Goal: Complete application form: Complete application form

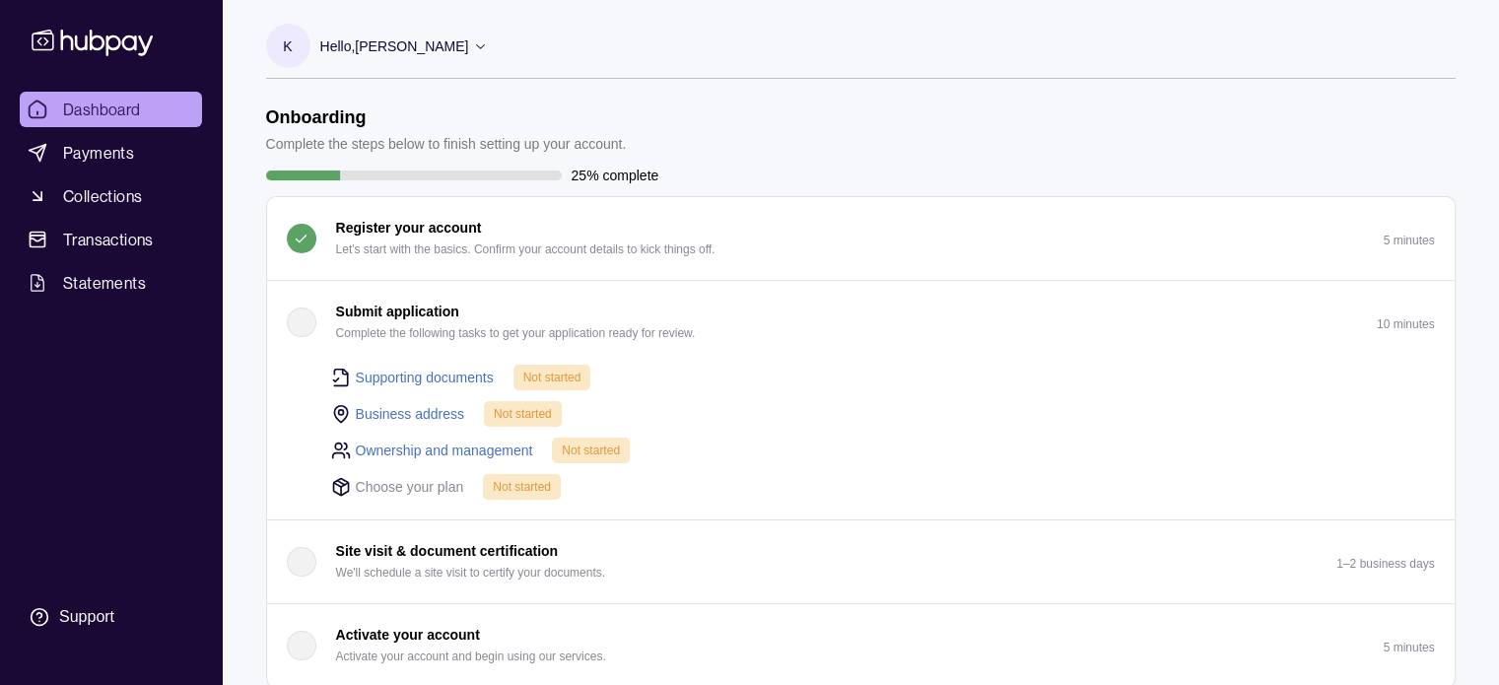
click at [457, 375] on link "Supporting documents" at bounding box center [425, 378] width 138 height 22
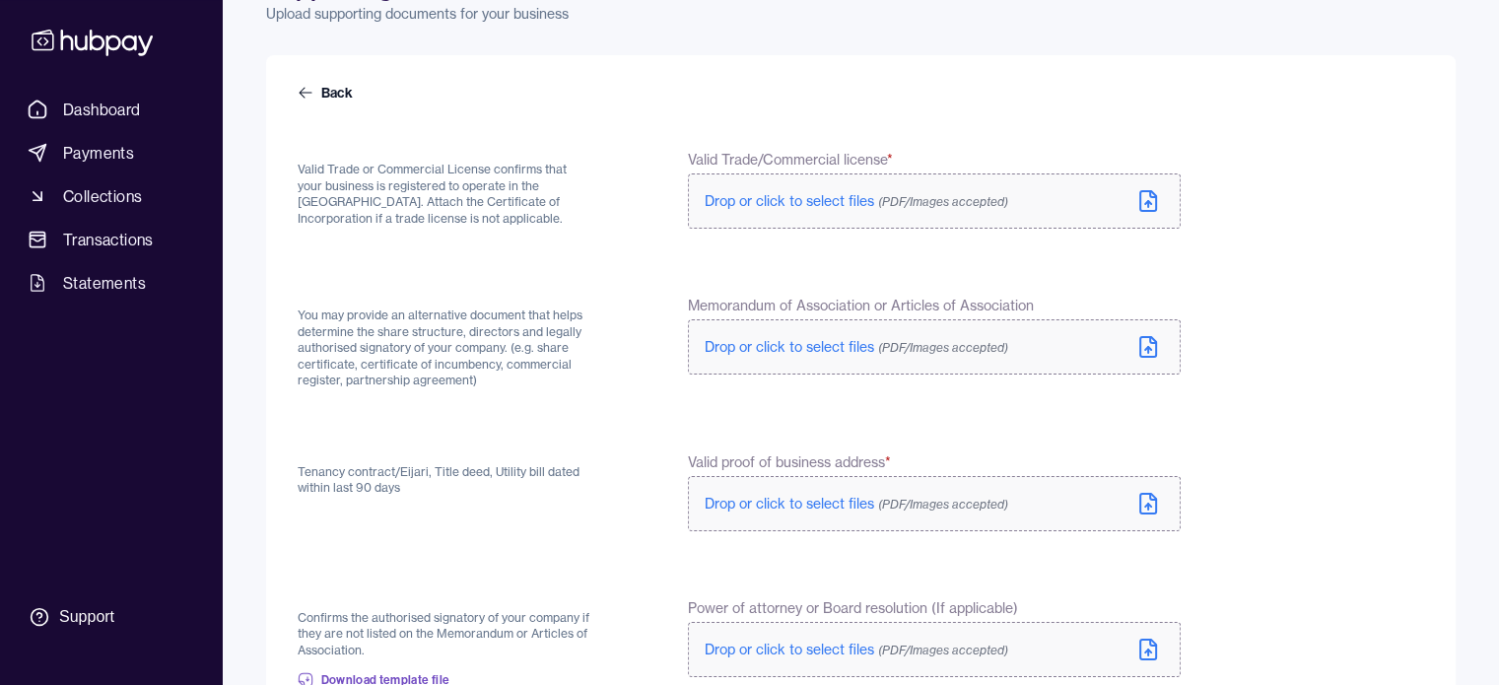
scroll to position [128, 0]
click at [836, 193] on span "Drop or click to select files (PDF/Images accepted)" at bounding box center [857, 199] width 304 height 18
click at [1147, 345] on icon at bounding box center [1148, 346] width 6 height 3
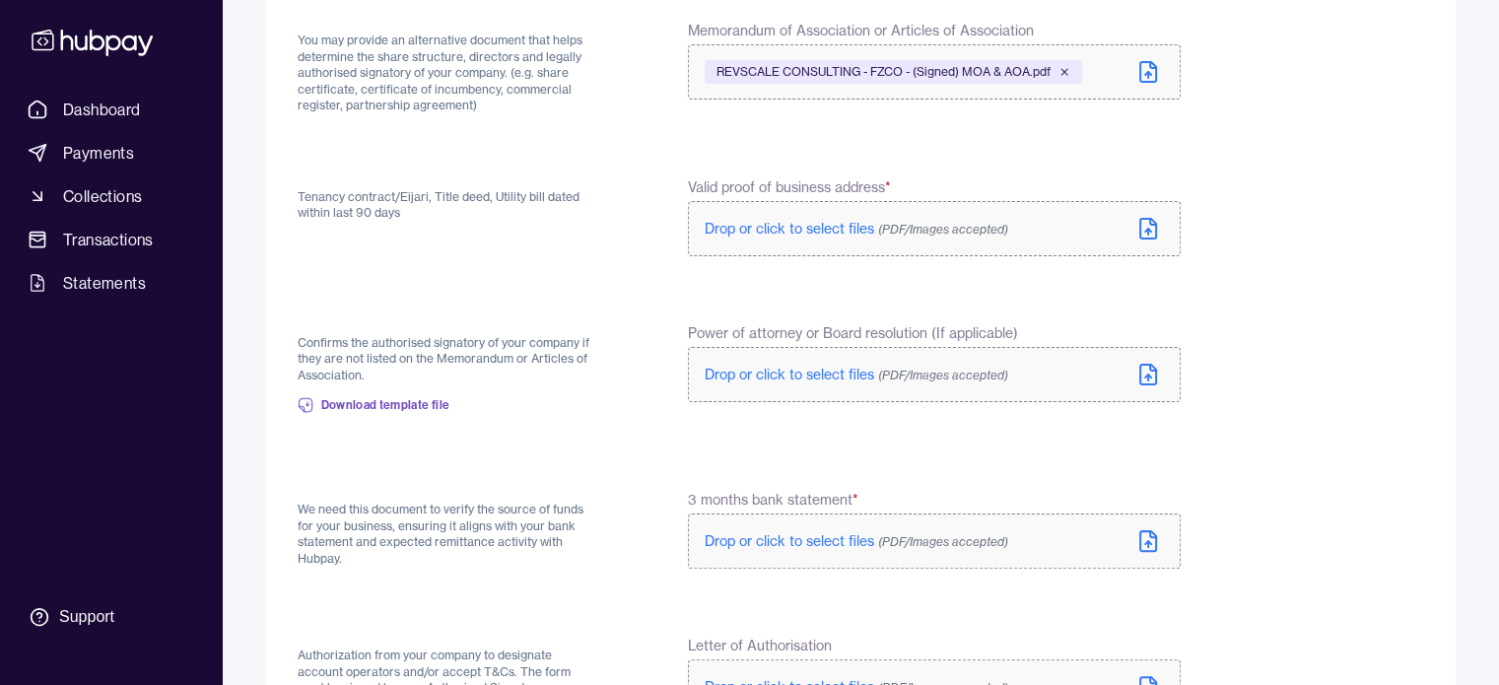
scroll to position [404, 0]
click at [1154, 237] on icon at bounding box center [1148, 230] width 16 height 20
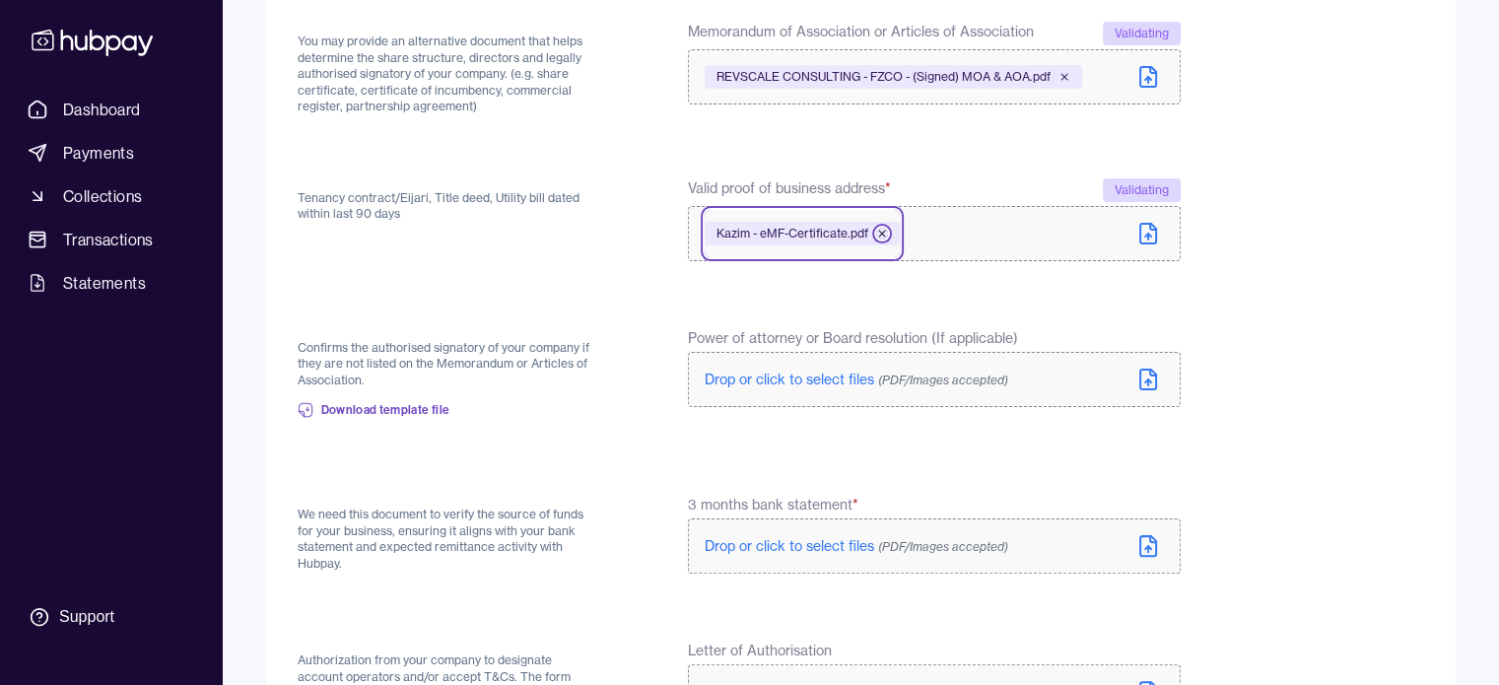
click at [884, 234] on icon at bounding box center [882, 234] width 12 height 12
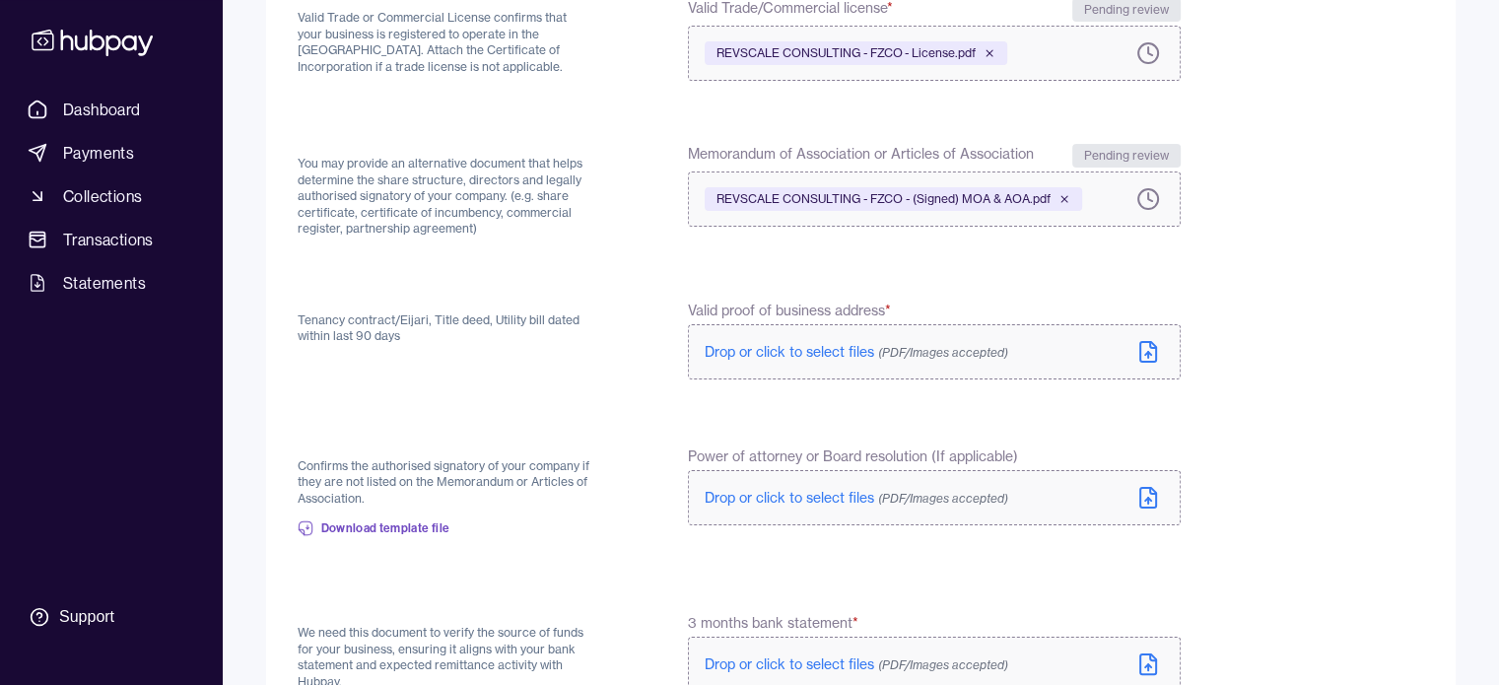
scroll to position [276, 0]
click at [1158, 361] on icon at bounding box center [1148, 354] width 24 height 24
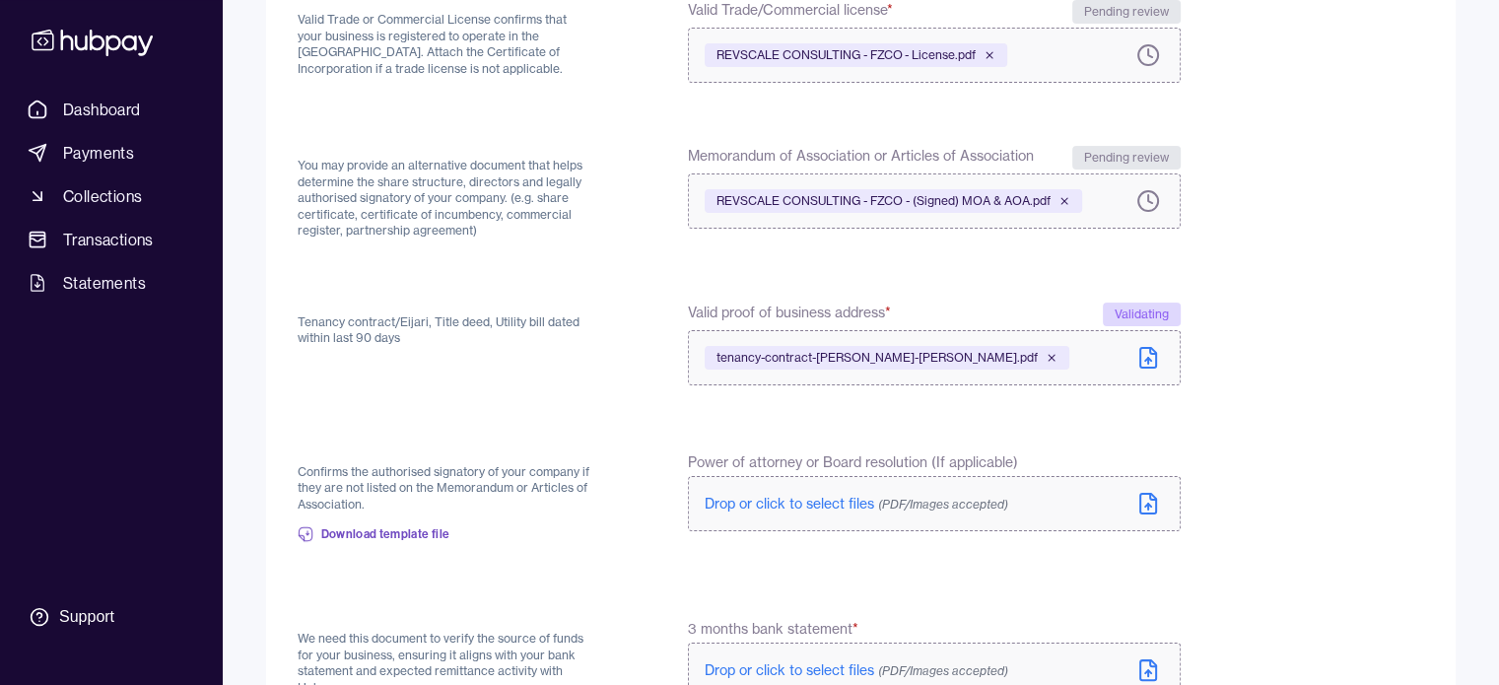
click at [1069, 365] on div "tenancy-contract-[PERSON_NAME]-[PERSON_NAME].pdf" at bounding box center [887, 358] width 365 height 24
click at [1057, 360] on icon at bounding box center [1052, 358] width 12 height 12
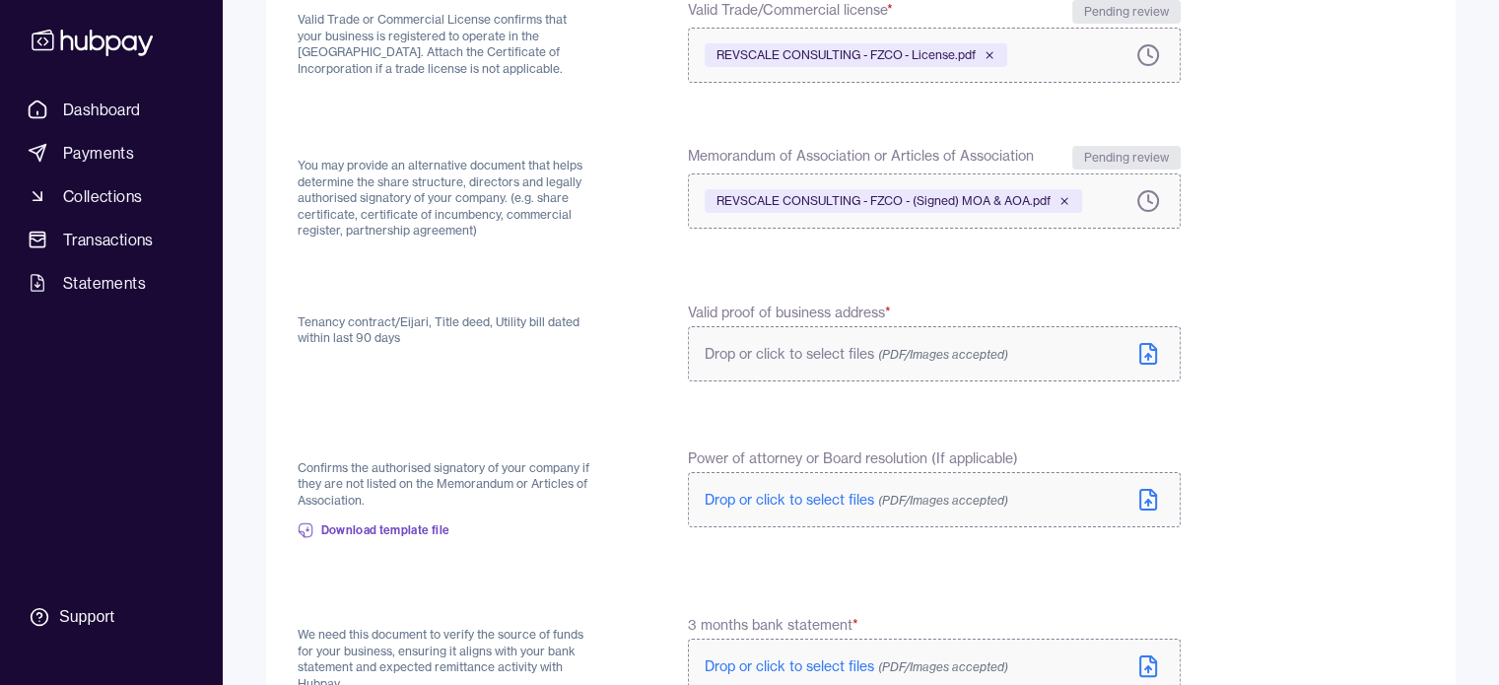
click at [1096, 356] on label "Drop or click to select files (PDF/Images accepted)" at bounding box center [934, 353] width 492 height 55
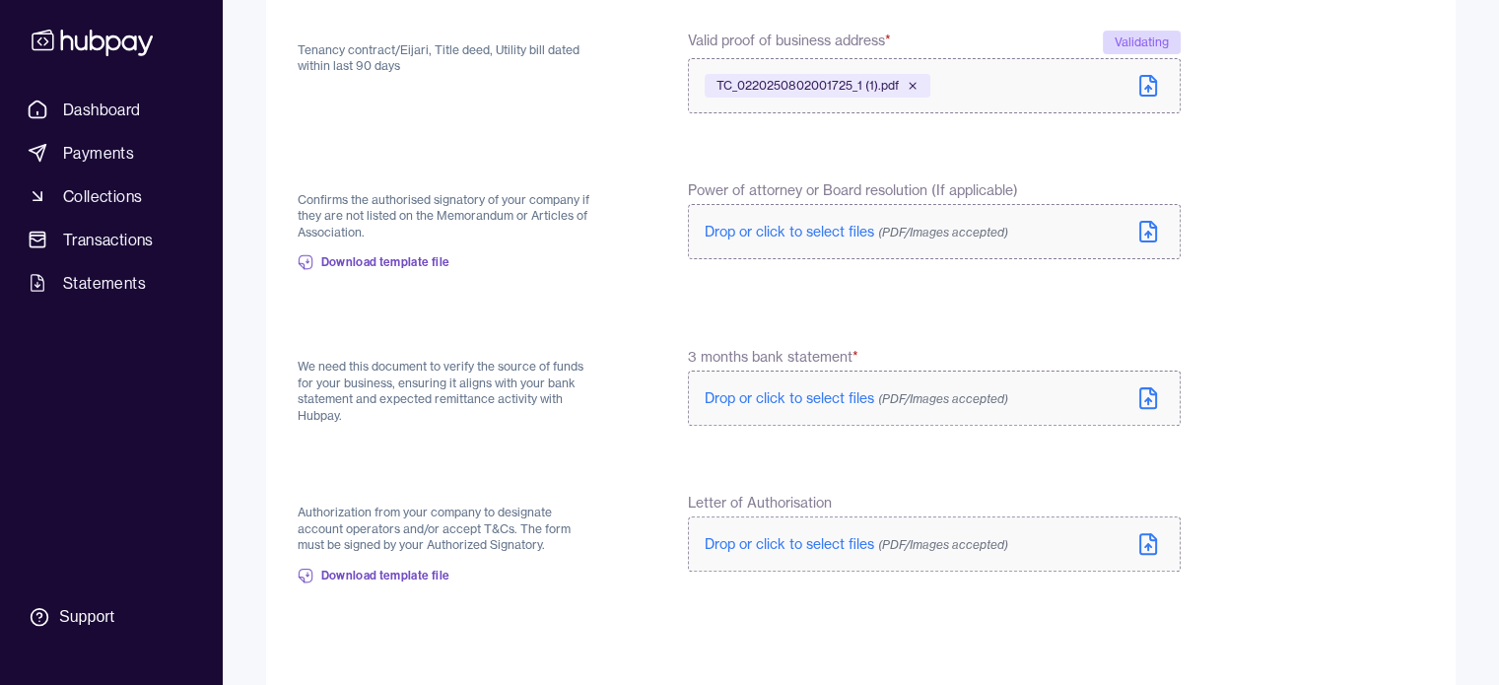
scroll to position [548, 0]
click at [1019, 399] on div "Drop or click to select files (PDF/Images accepted)" at bounding box center [872, 398] width 335 height 20
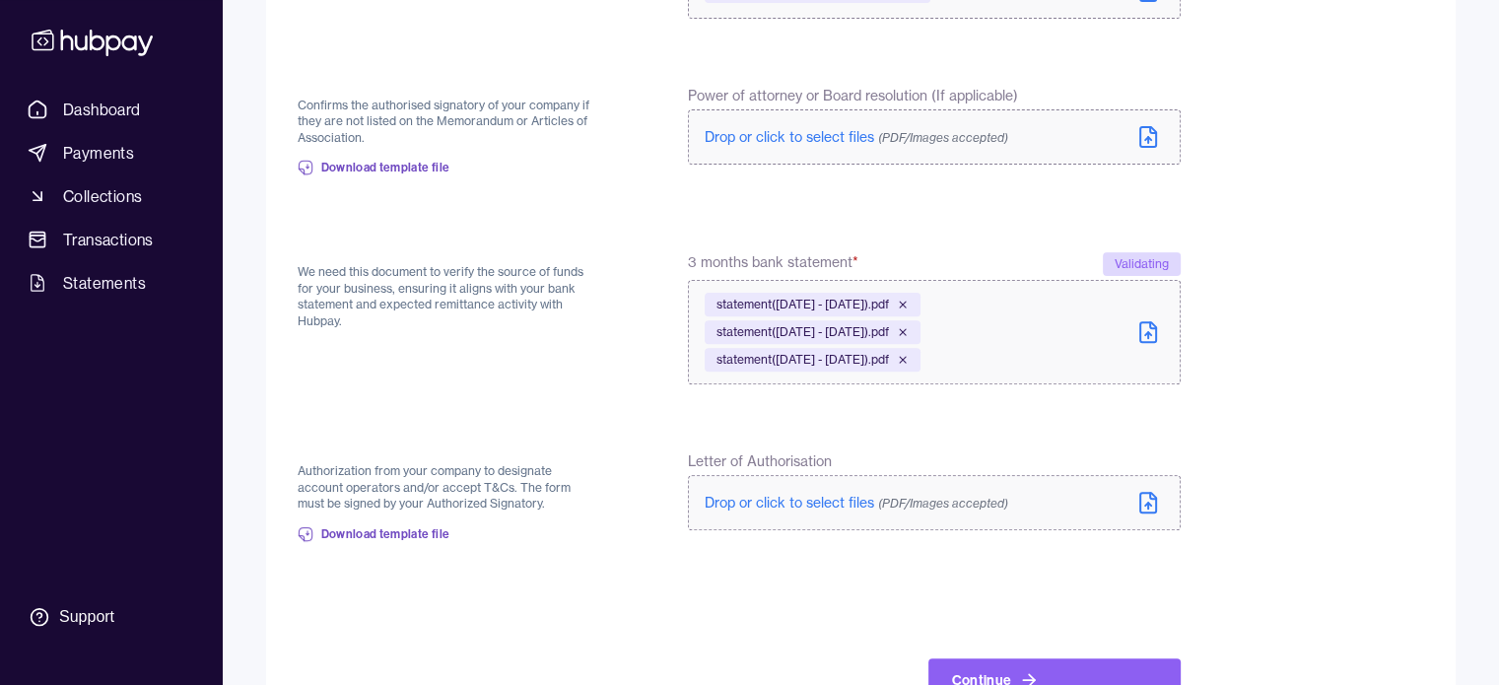
scroll to position [710, 0]
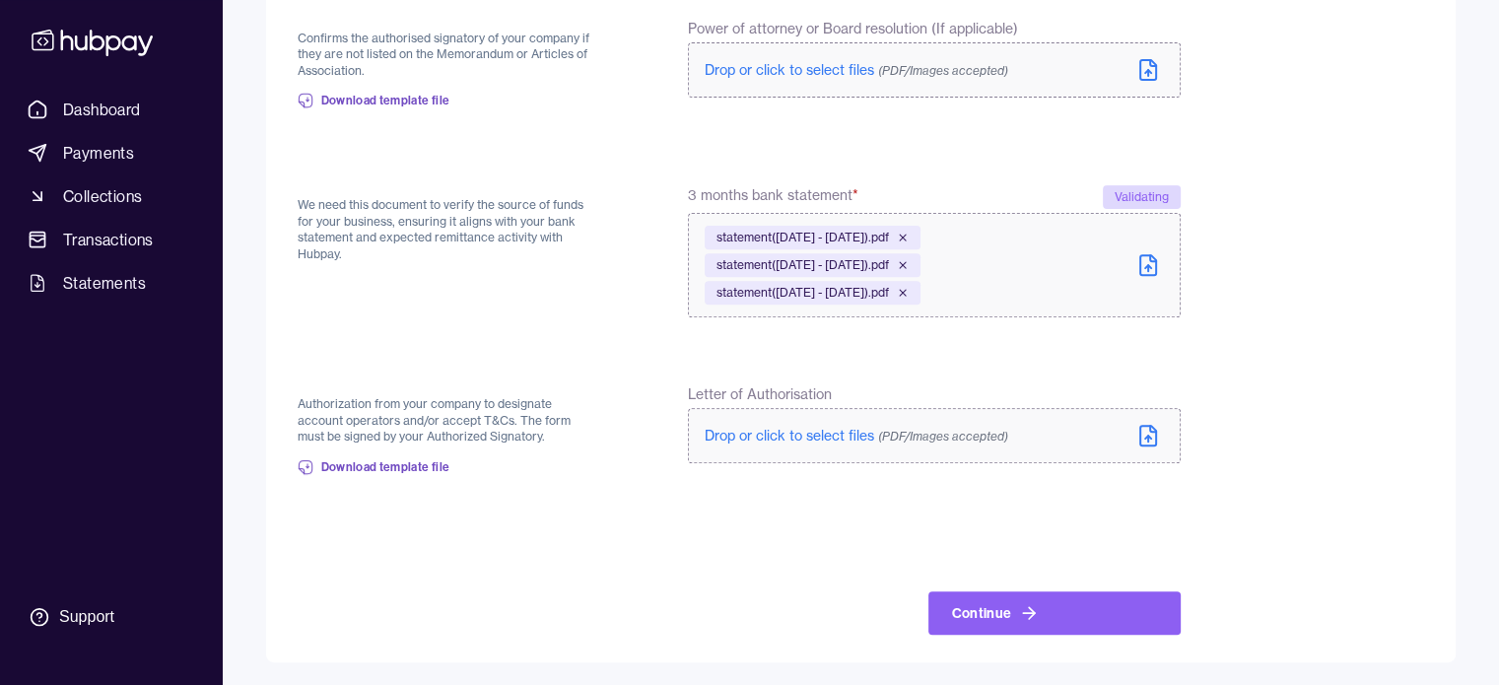
click at [802, 434] on span "Drop or click to select files (PDF/Images accepted)" at bounding box center [857, 436] width 304 height 18
click at [1076, 611] on button "Continue" at bounding box center [1054, 612] width 252 height 43
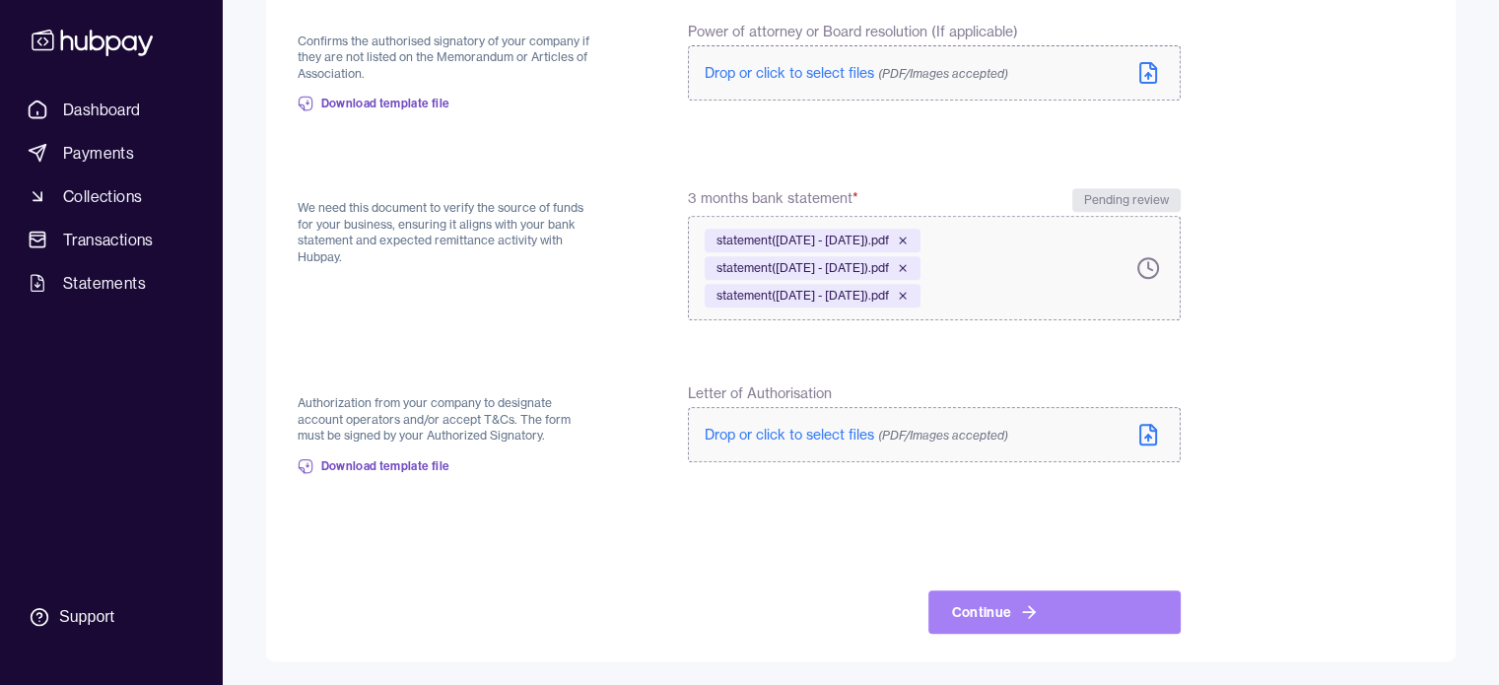
scroll to position [837, 0]
click at [1076, 611] on button "Continue" at bounding box center [1054, 613] width 252 height 43
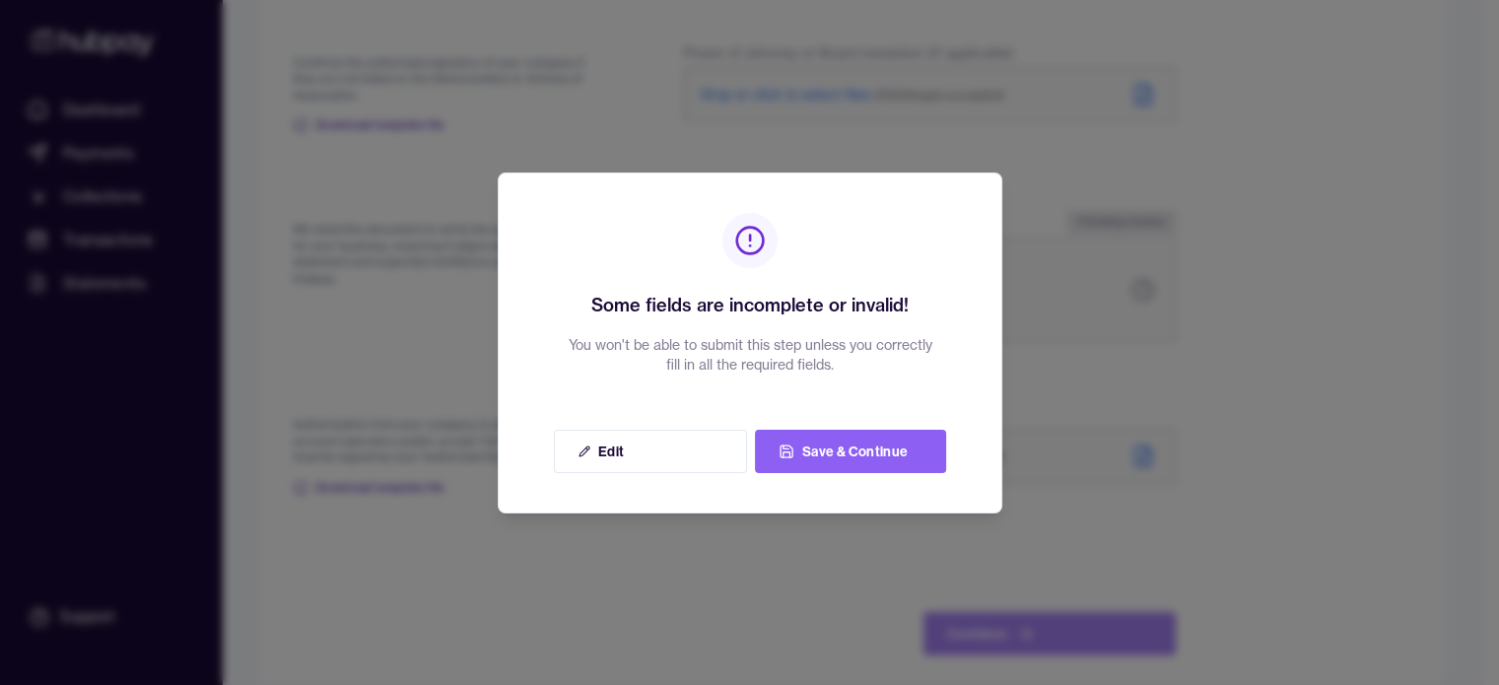
scroll to position [856, 0]
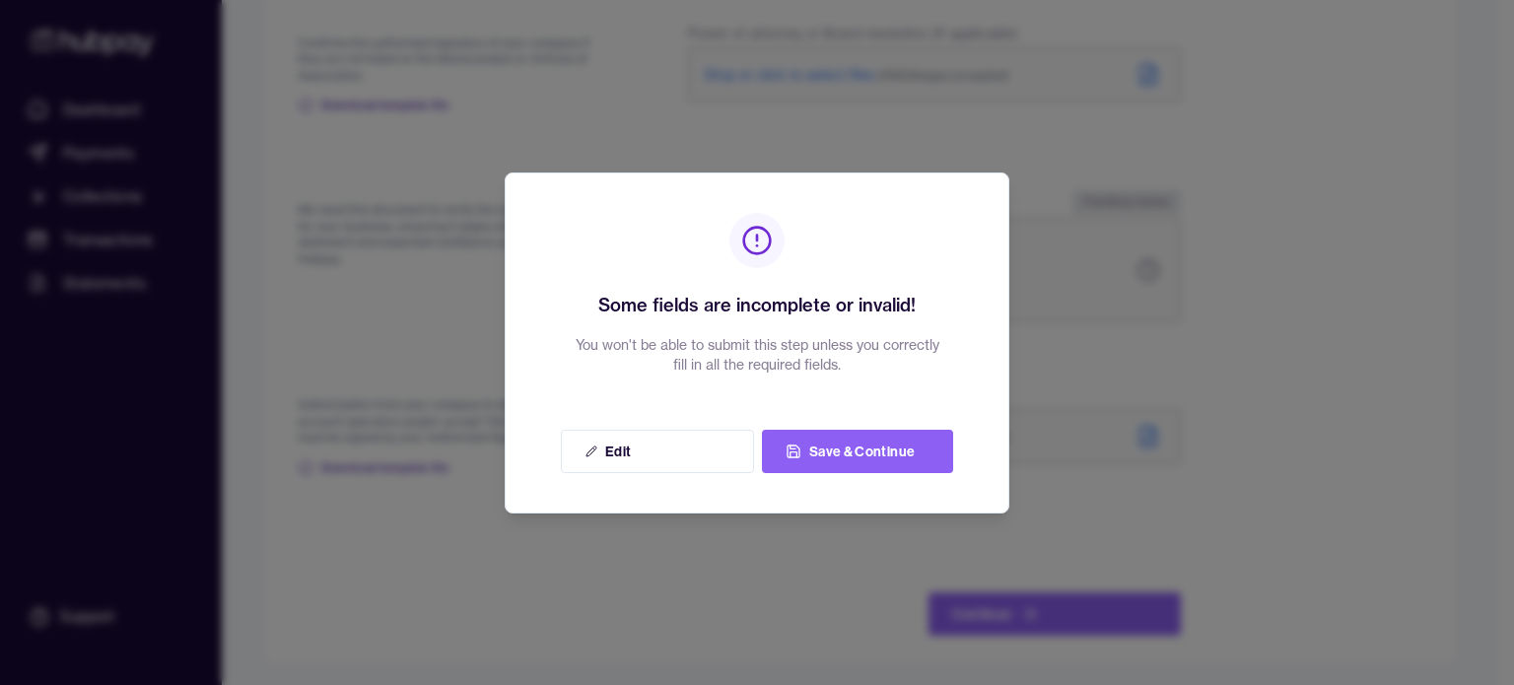
click at [676, 588] on div at bounding box center [757, 342] width 1514 height 685
click at [678, 453] on button "Edit" at bounding box center [657, 451] width 193 height 43
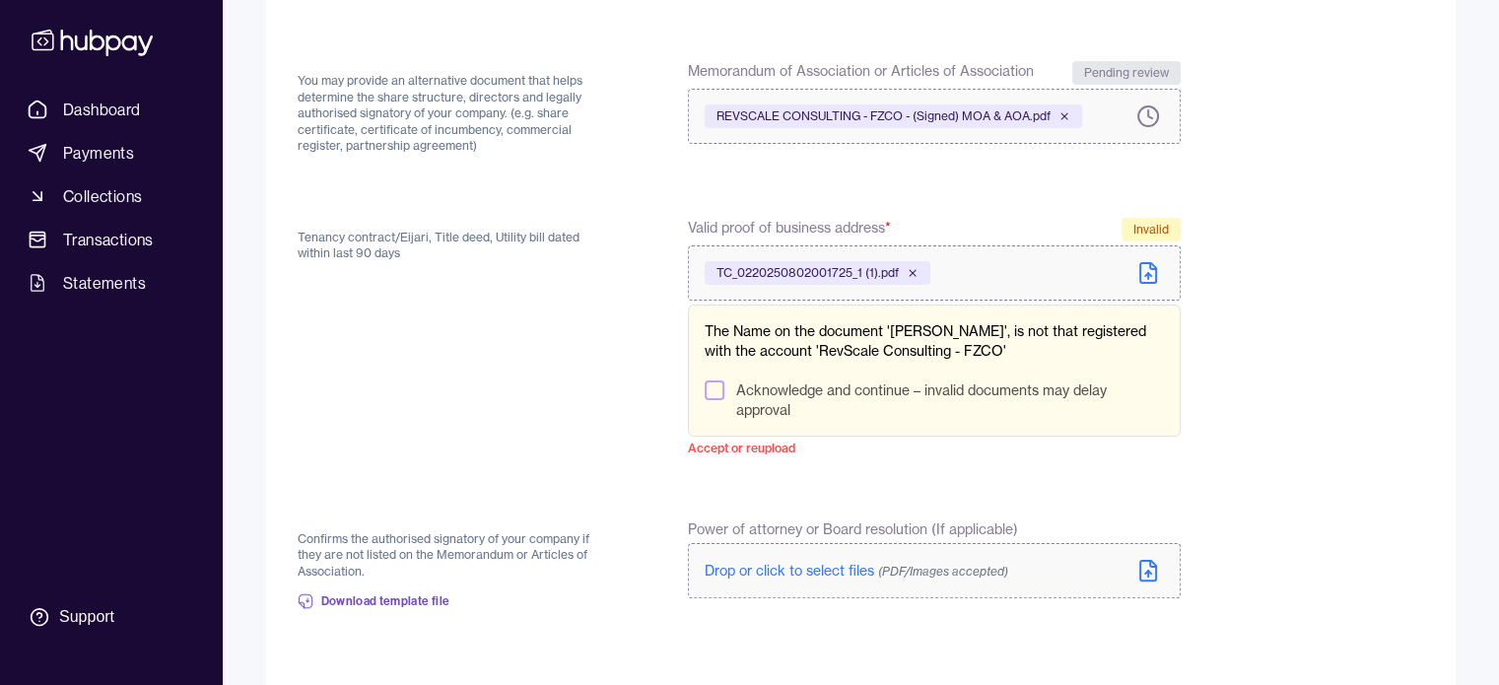
scroll to position [360, 0]
click at [714, 382] on button "Acknowledge and continue – invalid documents may delay approval" at bounding box center [715, 391] width 20 height 20
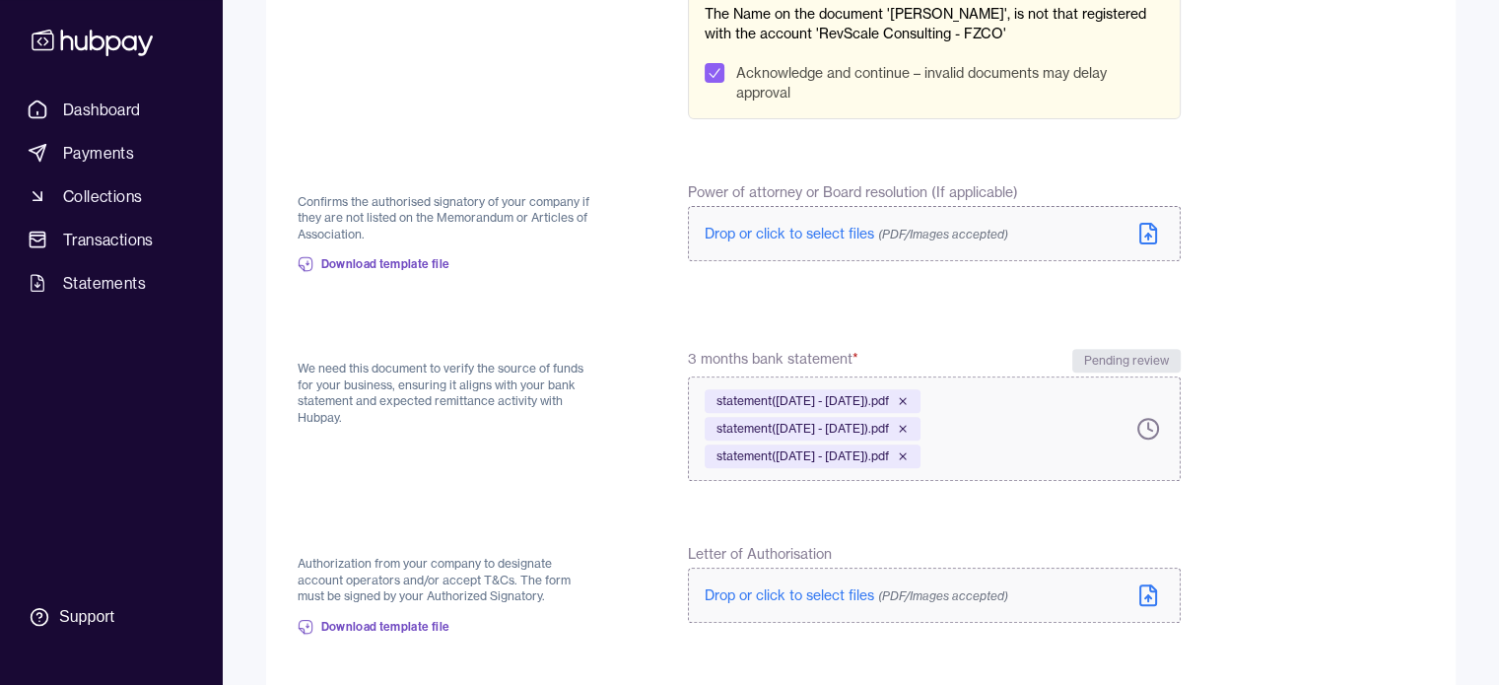
scroll to position [837, 0]
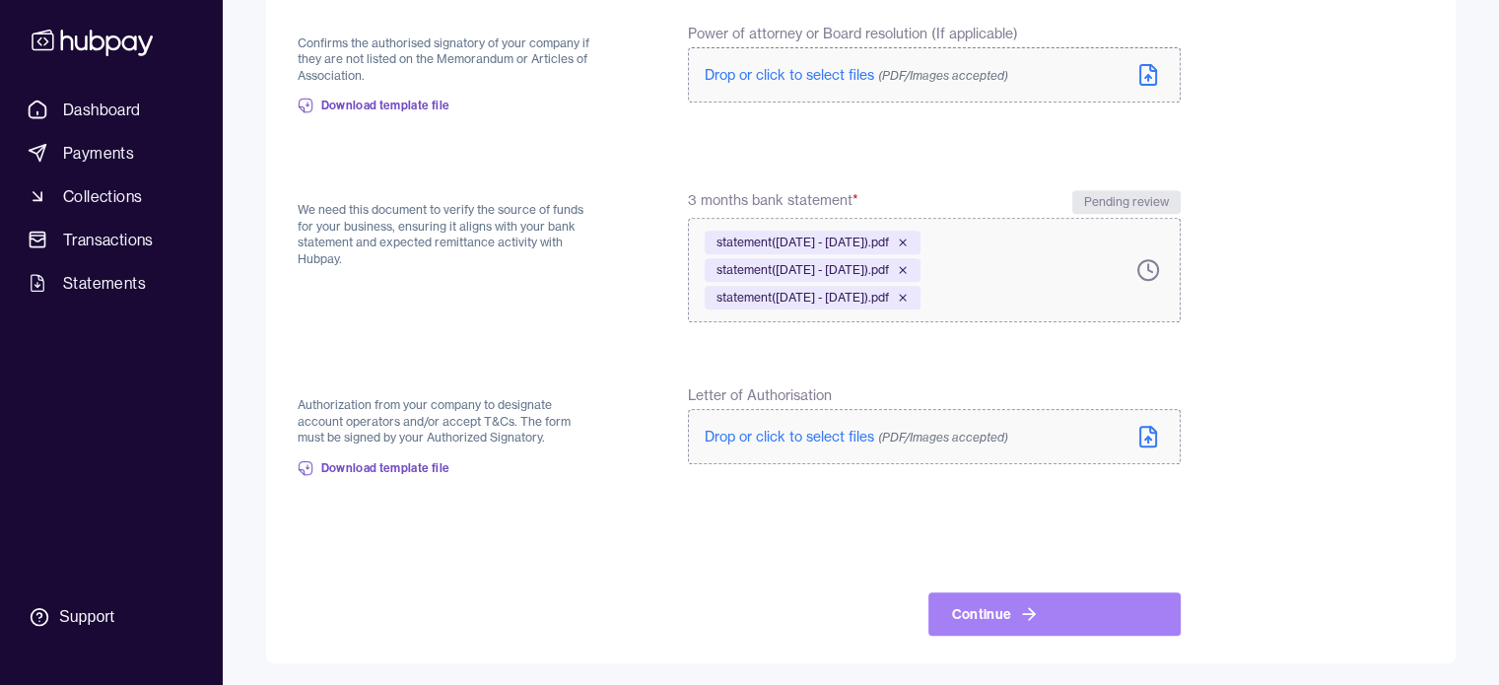
click at [1034, 616] on icon at bounding box center [1029, 614] width 20 height 20
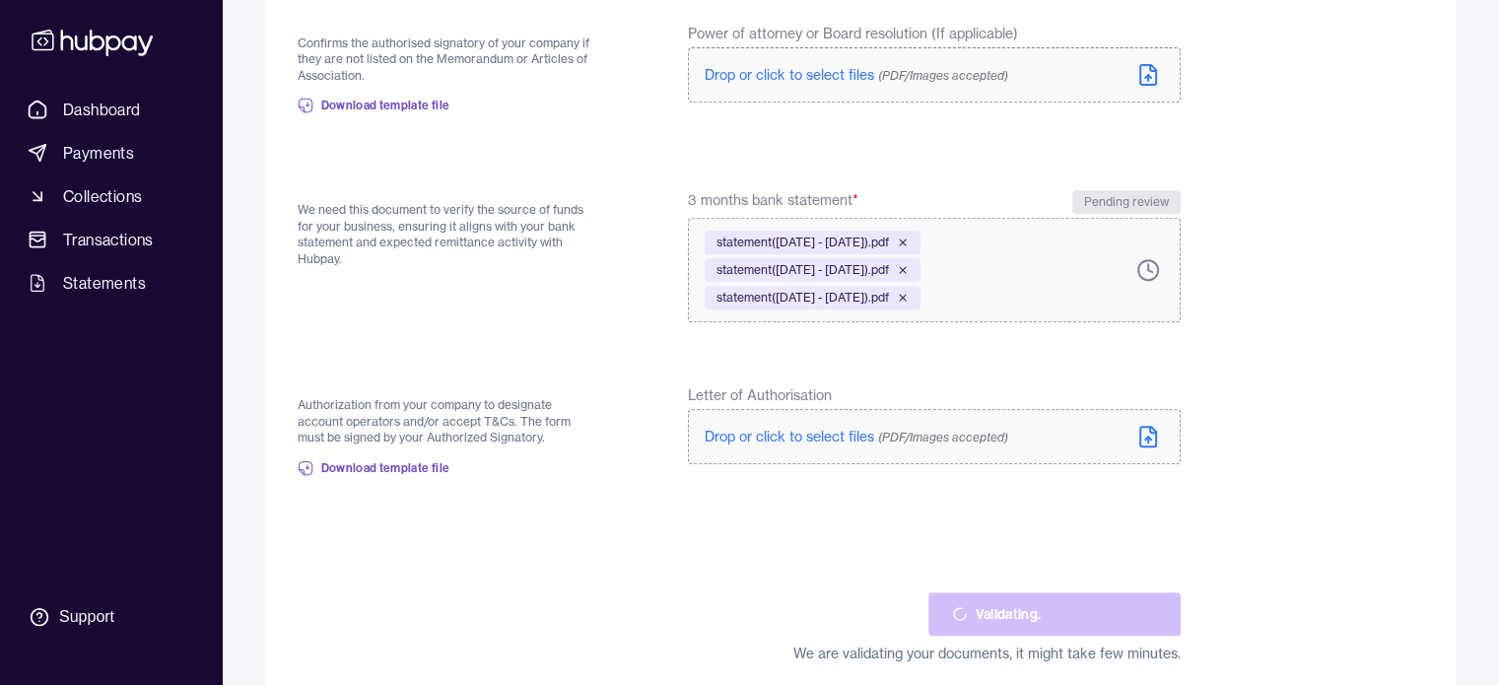
scroll to position [702, 0]
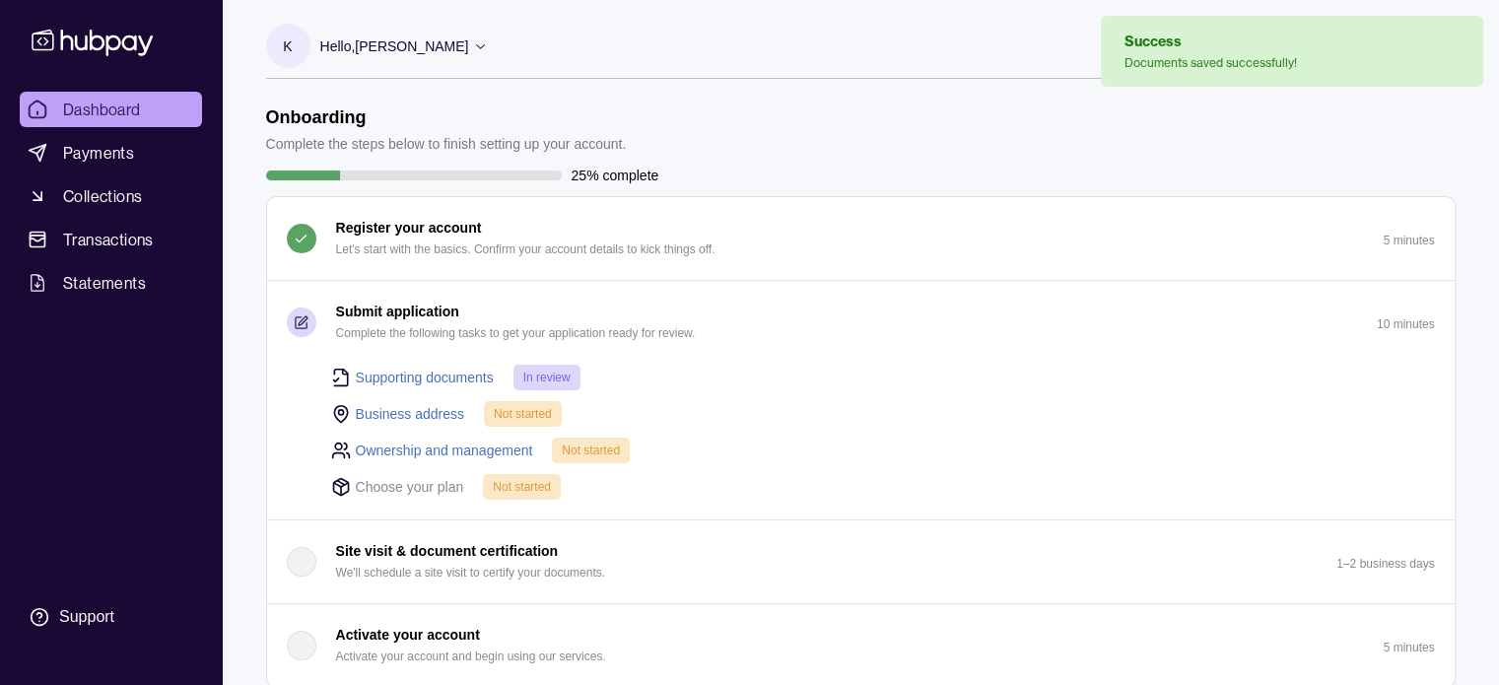
click at [410, 411] on link "Business address" at bounding box center [410, 414] width 109 height 22
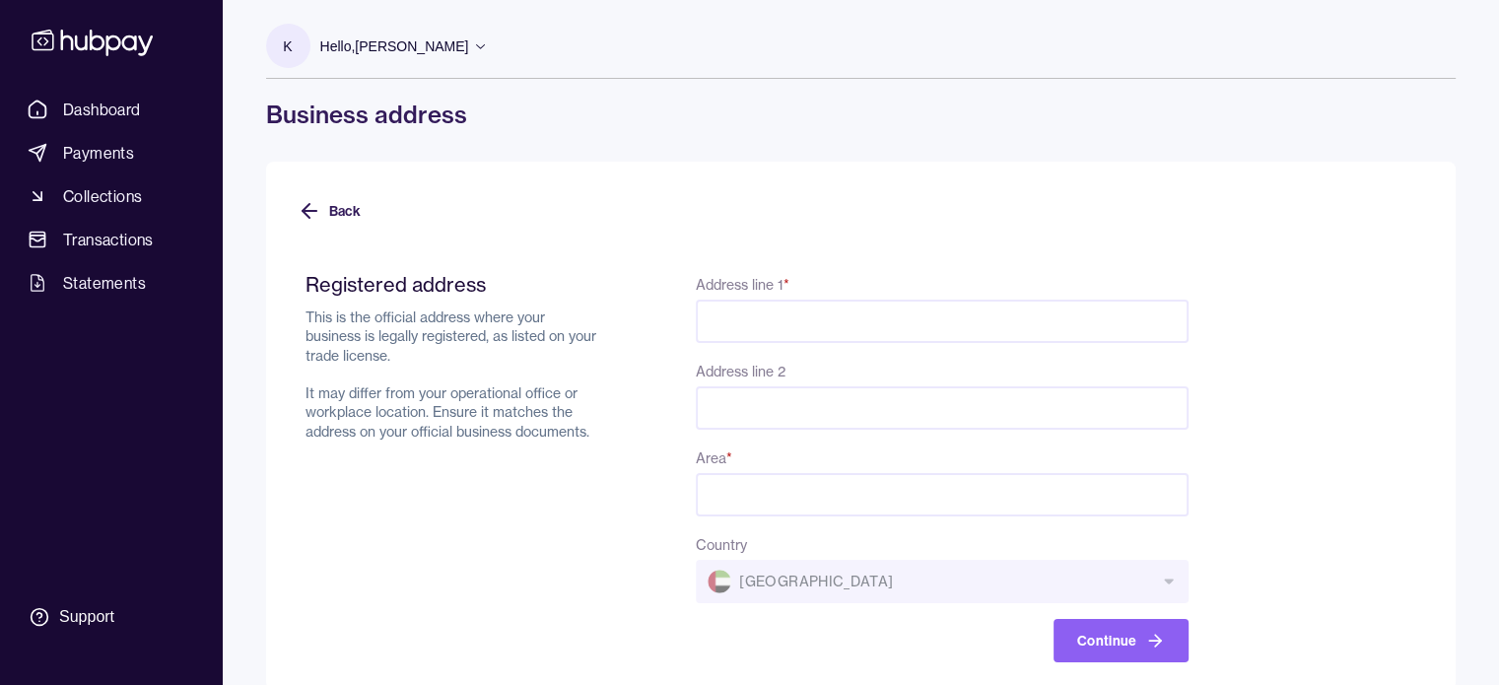
click at [800, 321] on input "Address line 1 *" at bounding box center [942, 321] width 492 height 43
type input "**********"
click at [749, 496] on input "Area *" at bounding box center [942, 494] width 492 height 43
type input "*****"
click at [1103, 325] on input "**********" at bounding box center [942, 321] width 492 height 43
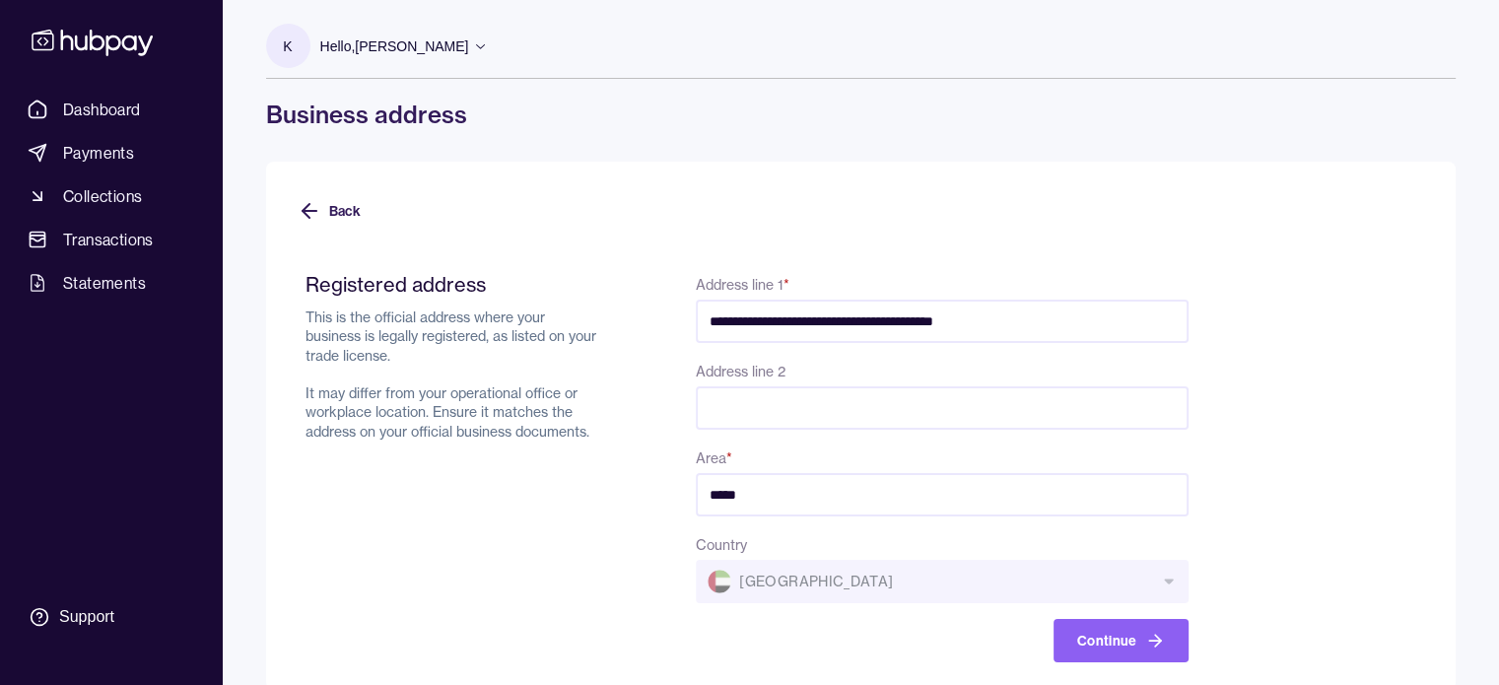
type input "**********"
click at [1436, 442] on div "**********" at bounding box center [860, 426] width 1189 height 528
click at [1122, 637] on button "Continue" at bounding box center [1120, 640] width 135 height 43
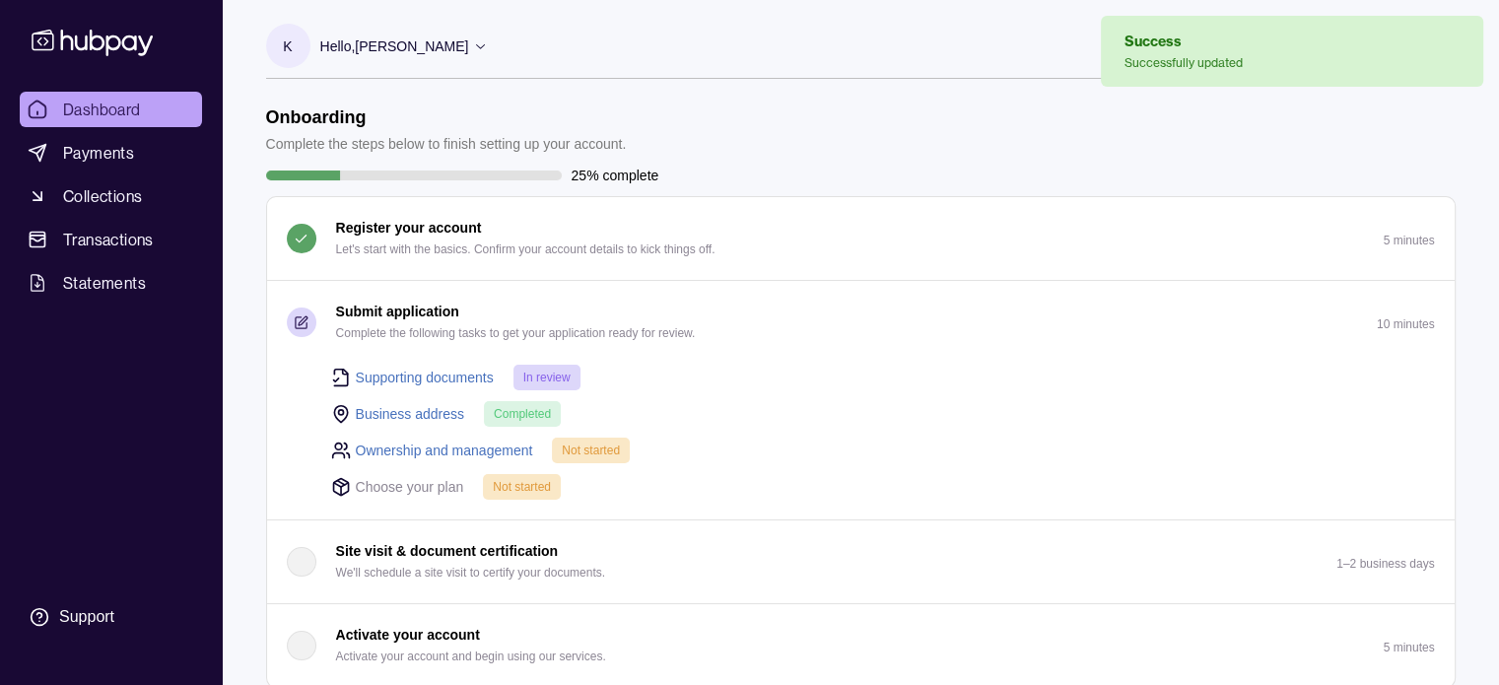
click at [472, 440] on link "Ownership and management" at bounding box center [444, 450] width 177 height 22
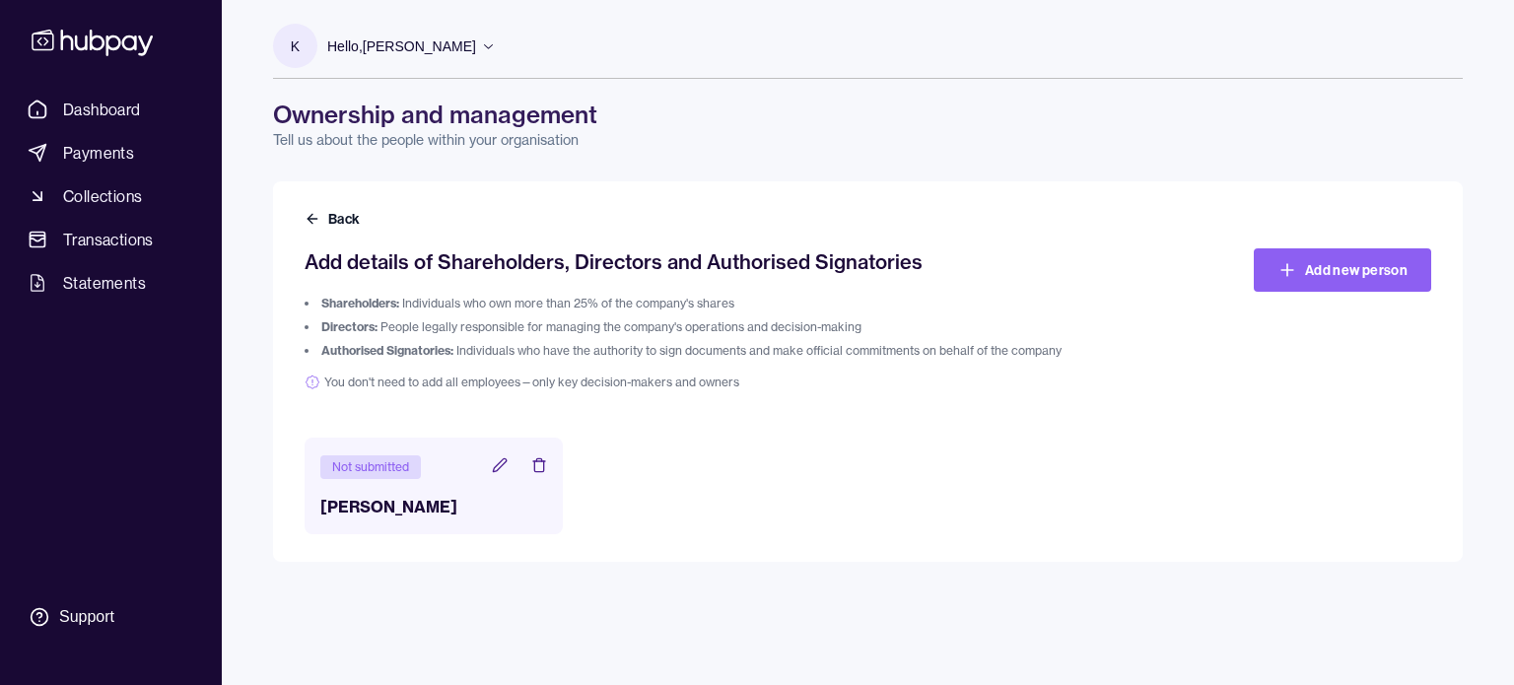
click at [368, 468] on div "Not submitted" at bounding box center [370, 467] width 101 height 24
drag, startPoint x: 369, startPoint y: 500, endPoint x: 503, endPoint y: 462, distance: 139.2
click at [503, 462] on div "Not submitted [PERSON_NAME]" at bounding box center [433, 486] width 258 height 97
click at [503, 462] on icon at bounding box center [500, 465] width 16 height 16
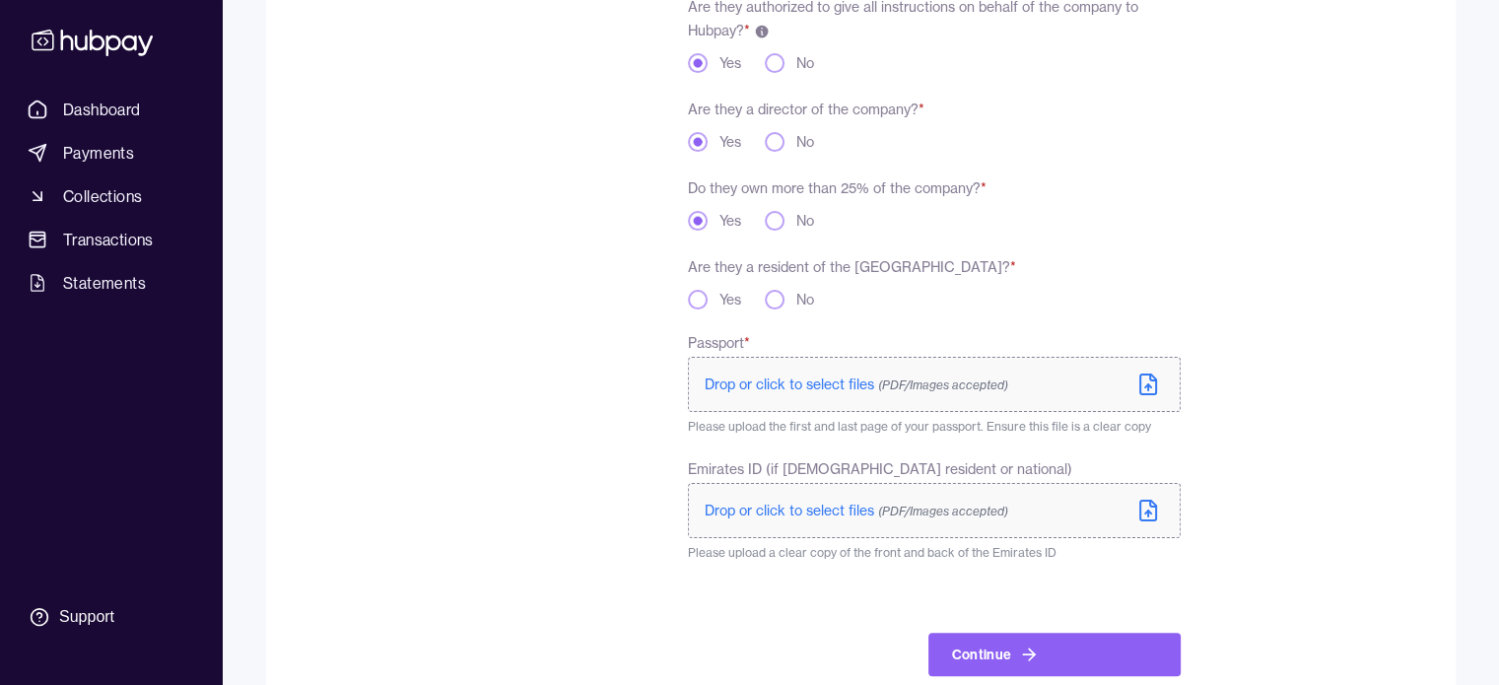
scroll to position [382, 0]
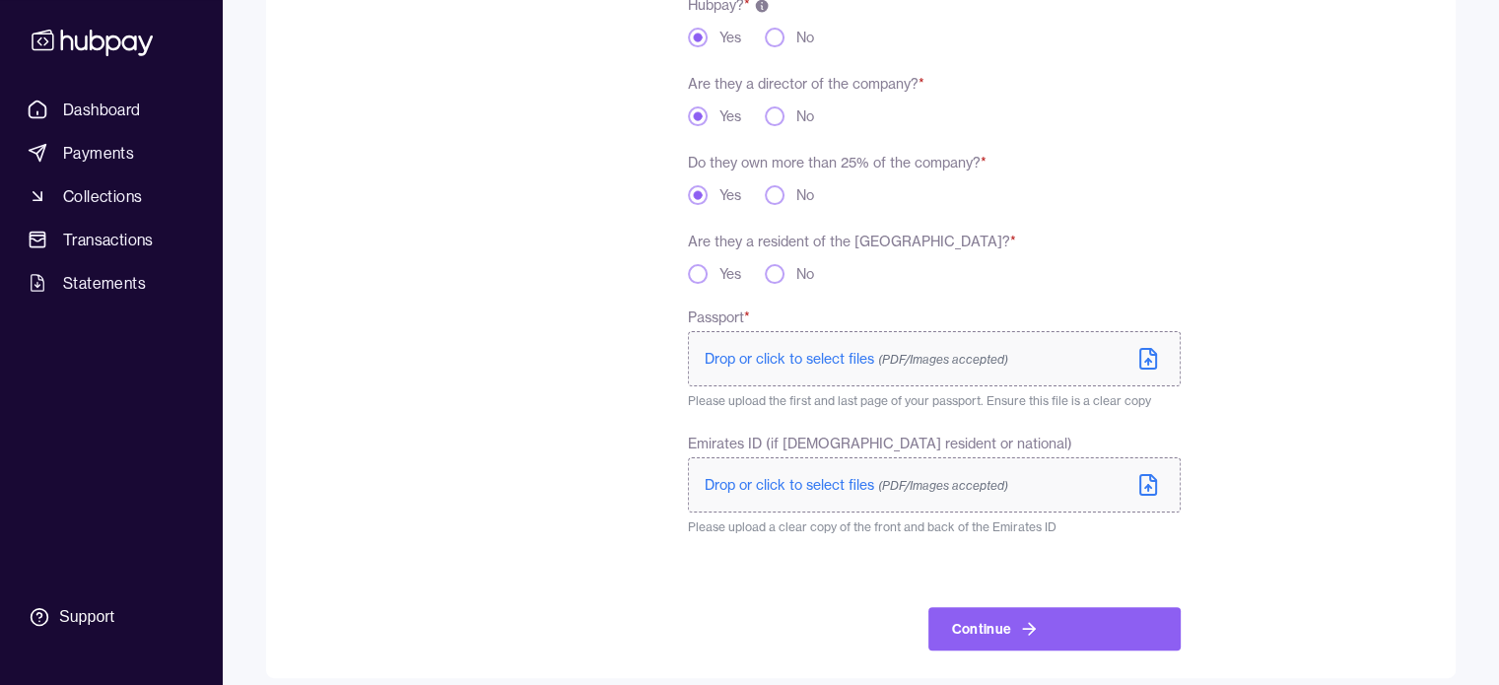
click at [689, 275] on button "Yes" at bounding box center [698, 274] width 20 height 20
click at [859, 486] on span "Drop or click to select files (PDF/Images accepted)" at bounding box center [857, 485] width 304 height 18
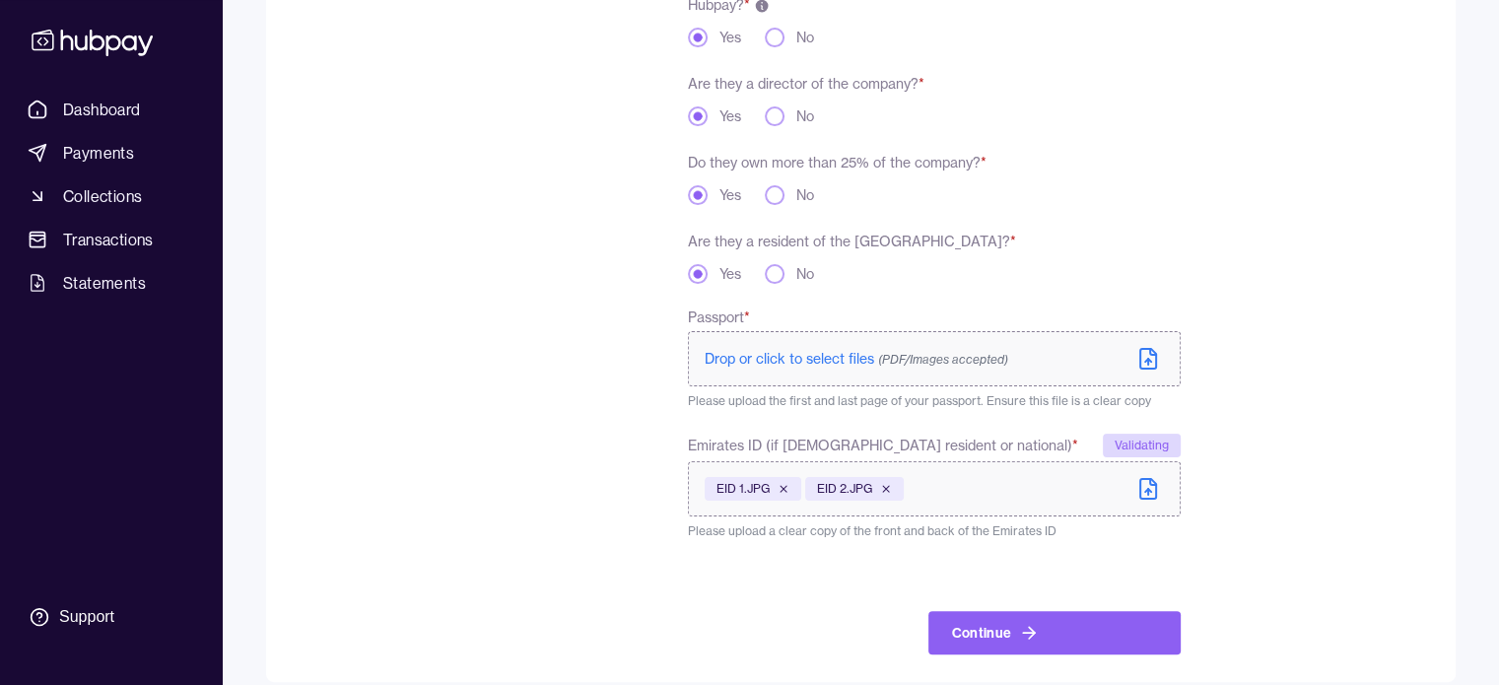
scroll to position [379, 0]
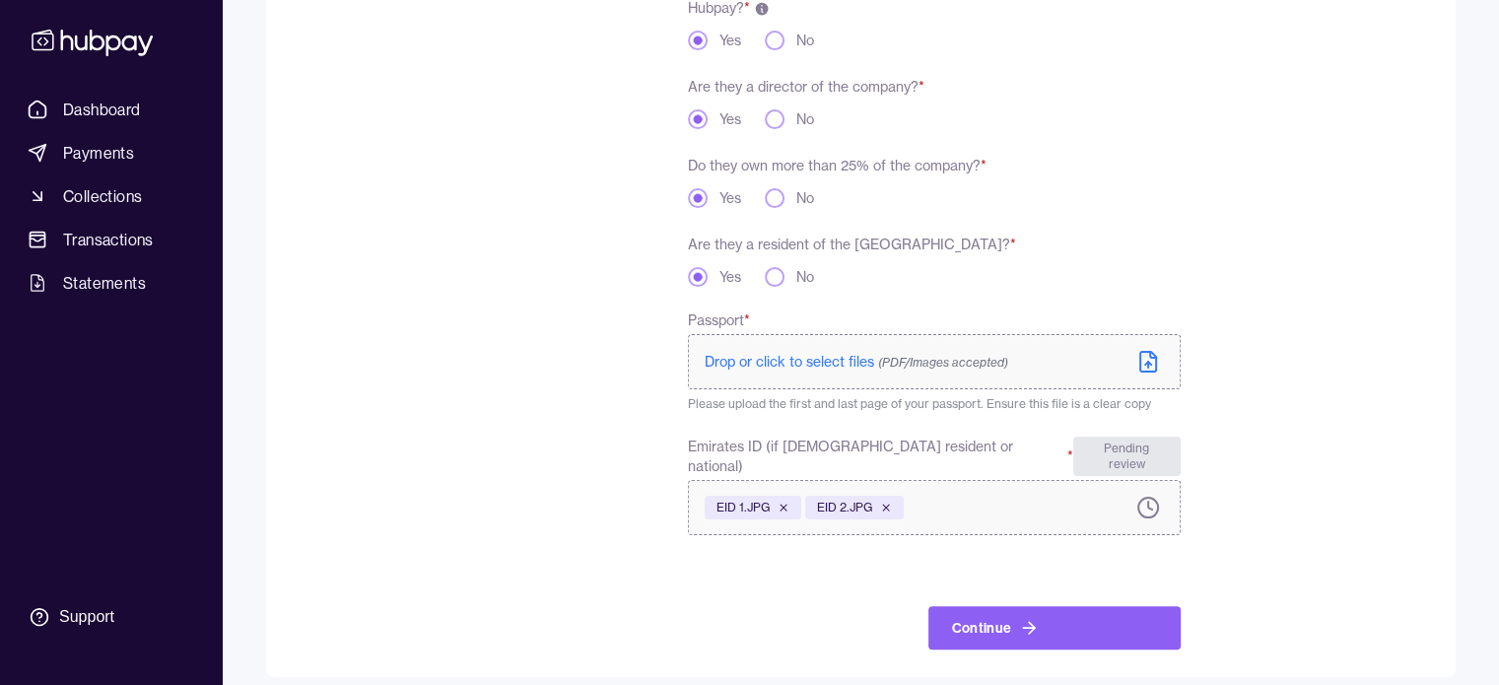
click at [854, 352] on p "Drop or click to select files (PDF/Images accepted)" at bounding box center [857, 362] width 304 height 20
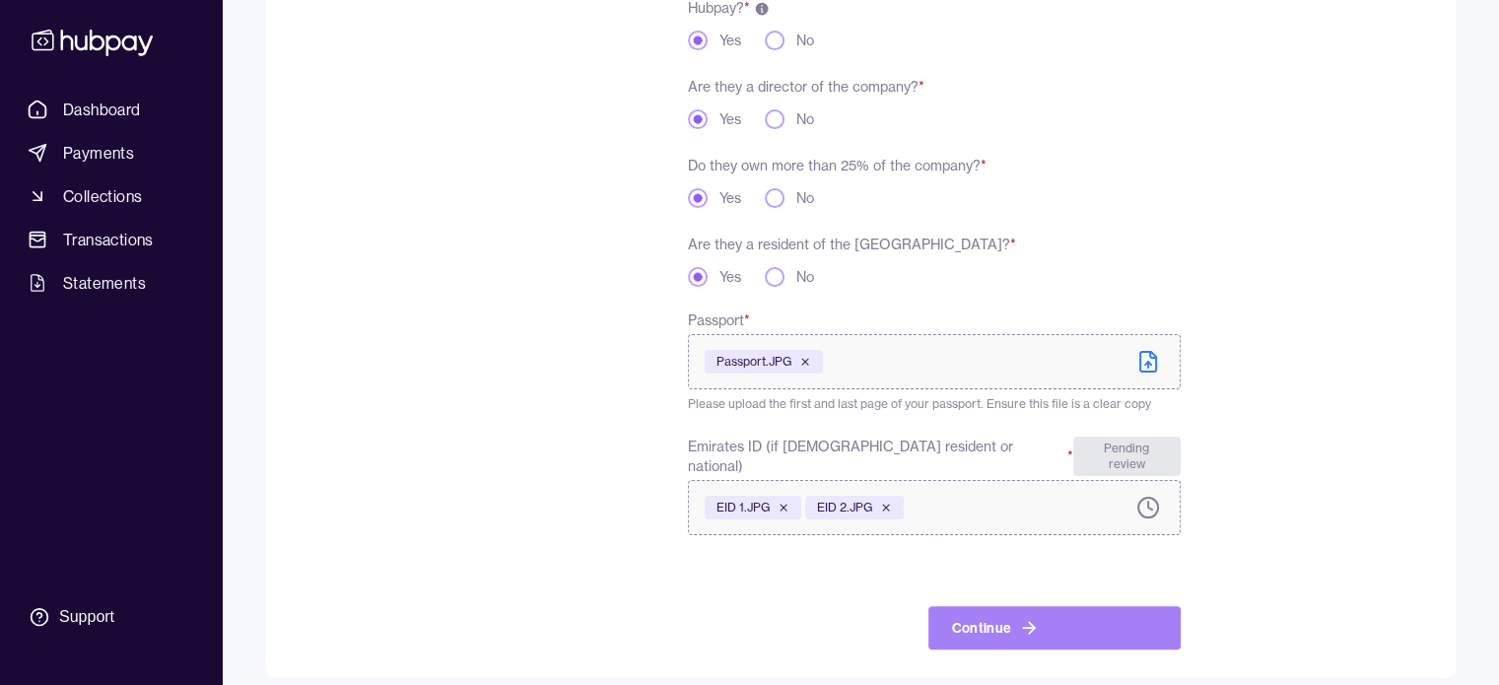
click at [990, 606] on button "Continue" at bounding box center [1054, 627] width 252 height 43
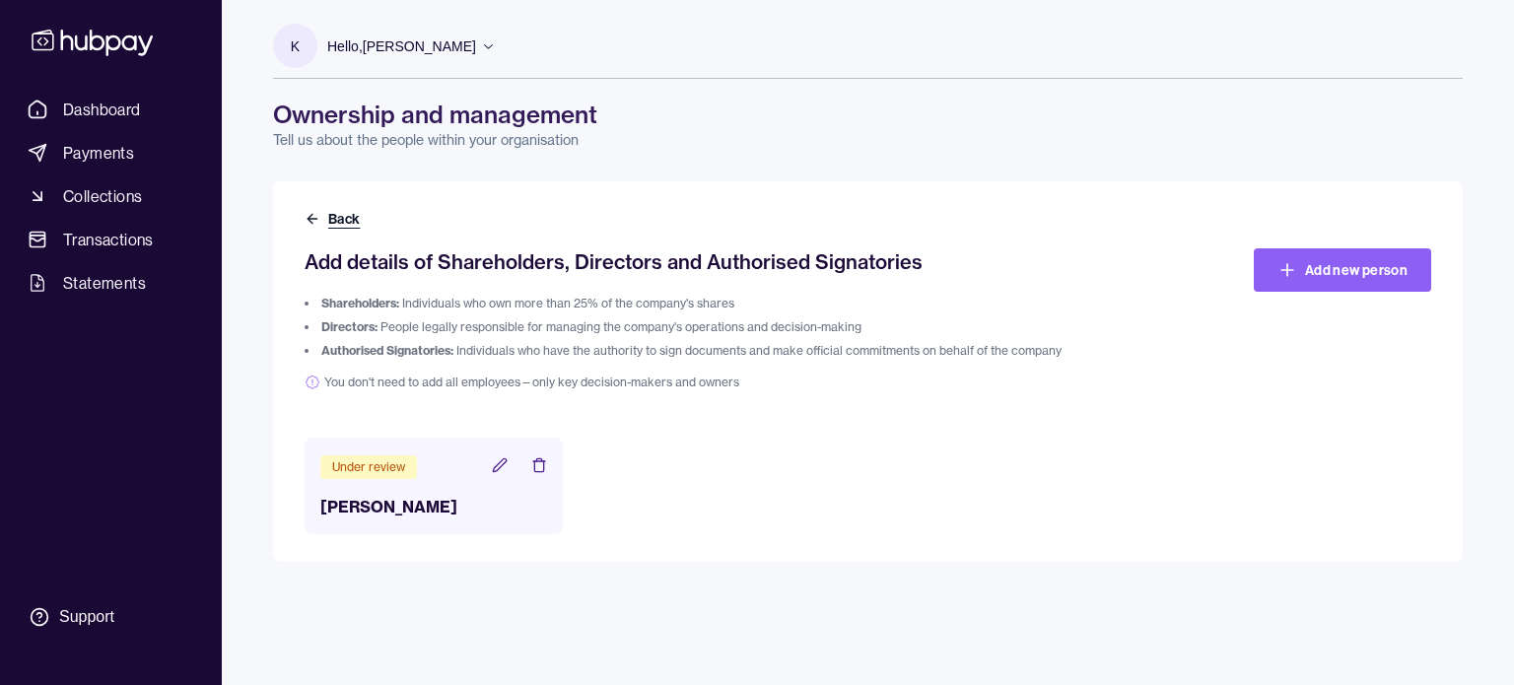
click at [338, 210] on button "Back" at bounding box center [333, 219] width 59 height 20
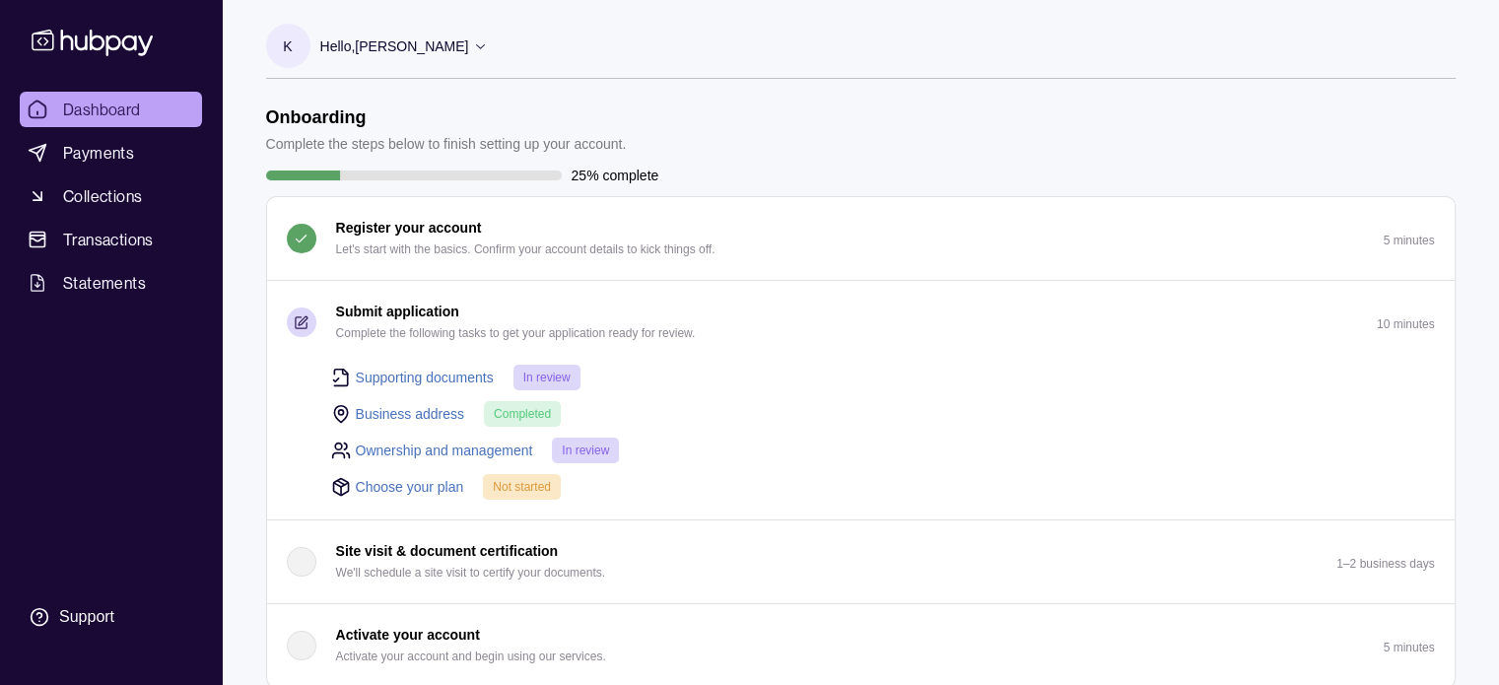
click at [421, 480] on link "Choose your plan" at bounding box center [410, 487] width 108 height 22
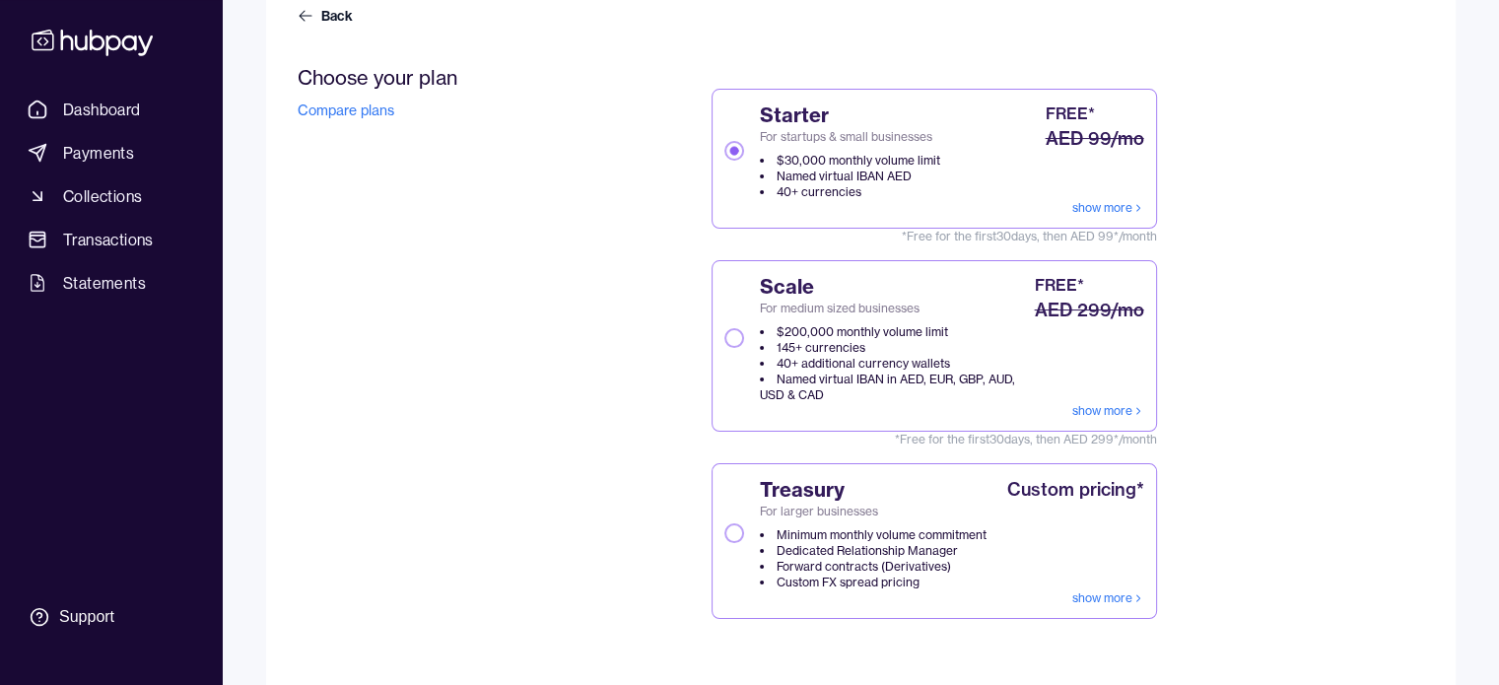
scroll to position [201, 0]
click at [1115, 212] on link "show more" at bounding box center [1108, 210] width 72 height 16
